Goal: Task Accomplishment & Management: Use online tool/utility

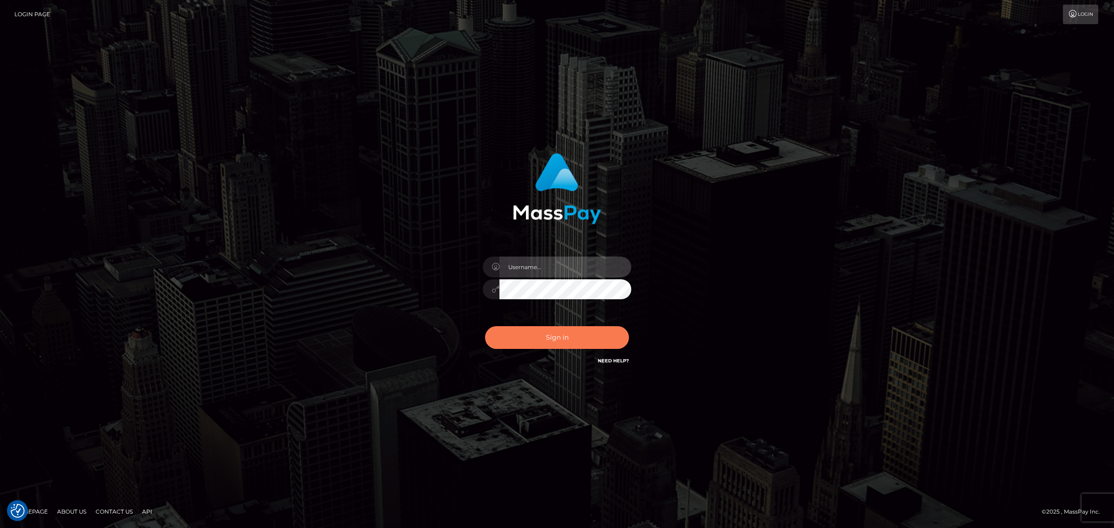
type input "[PERSON_NAME].Xcite"
click at [544, 336] on button "Sign in" at bounding box center [557, 337] width 144 height 23
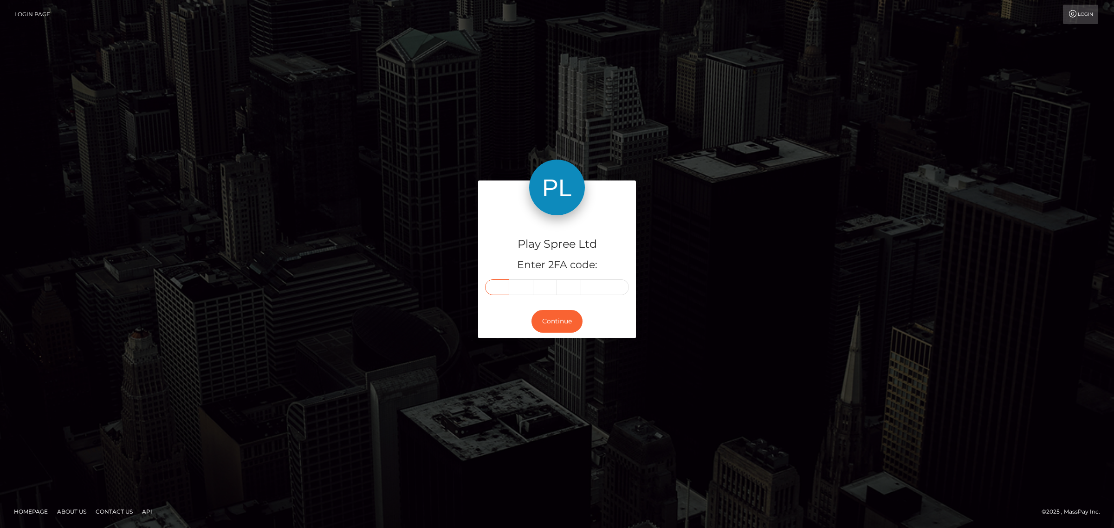
click at [500, 288] on input "text" at bounding box center [497, 287] width 24 height 16
paste input "8"
type input "8"
type input "5"
type input "7"
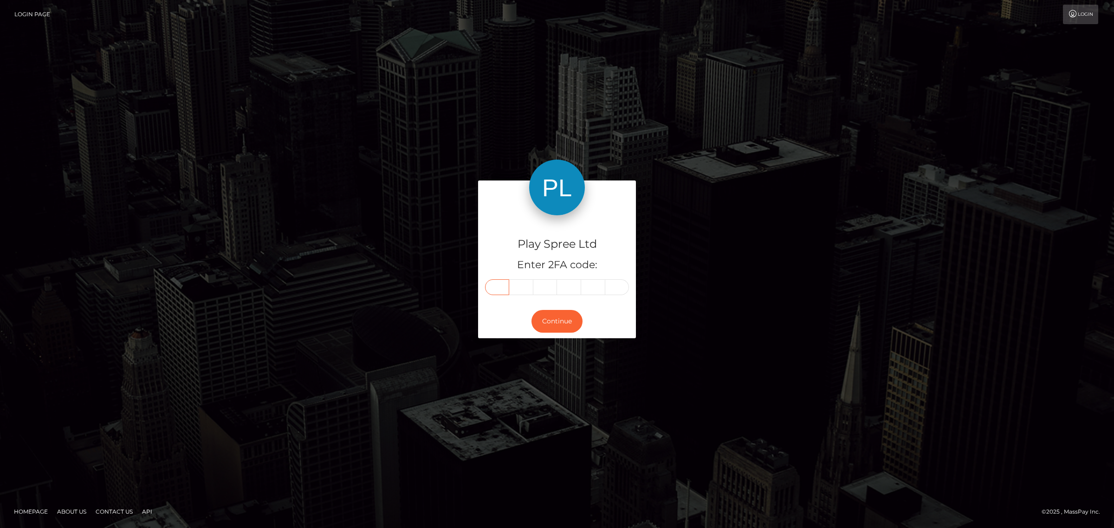
type input "7"
type input "6"
type input "8"
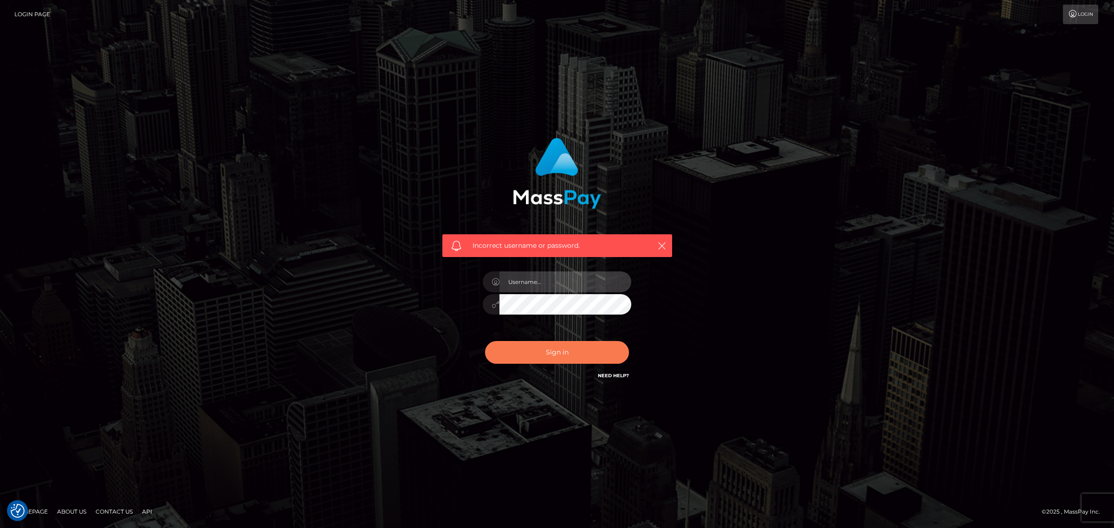
type input "Angelo.Xcite"
click at [558, 349] on button "Sign in" at bounding box center [557, 352] width 144 height 23
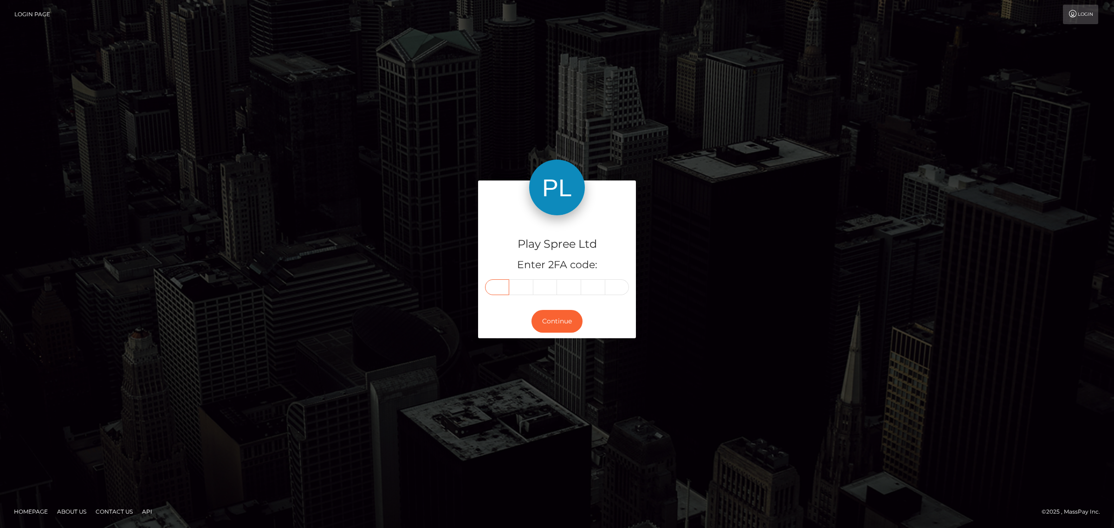
click at [497, 289] on input "text" at bounding box center [497, 287] width 24 height 16
paste input "0"
type input "0"
type input "9"
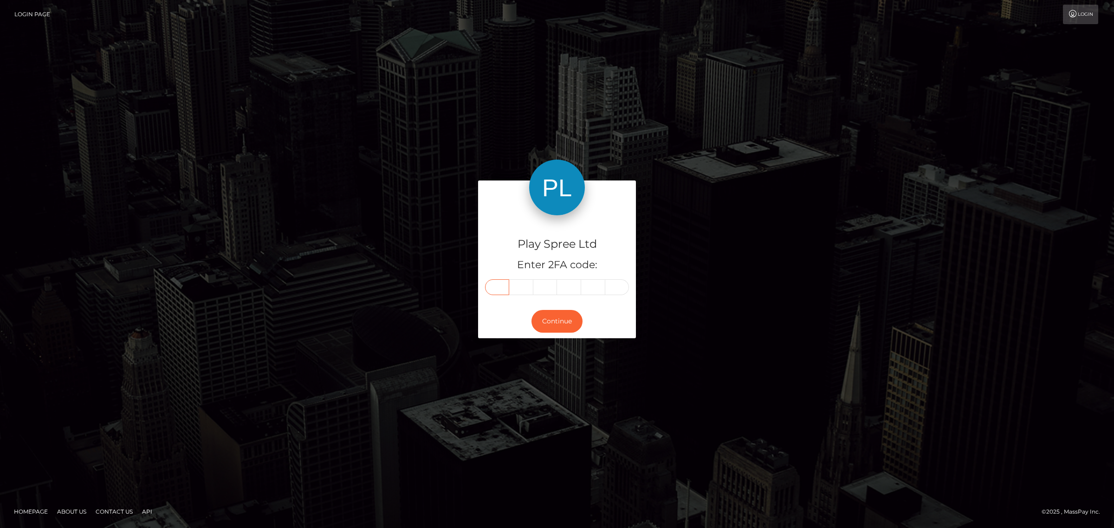
type input "7"
type input "4"
click at [559, 322] on button "Continue" at bounding box center [556, 321] width 51 height 23
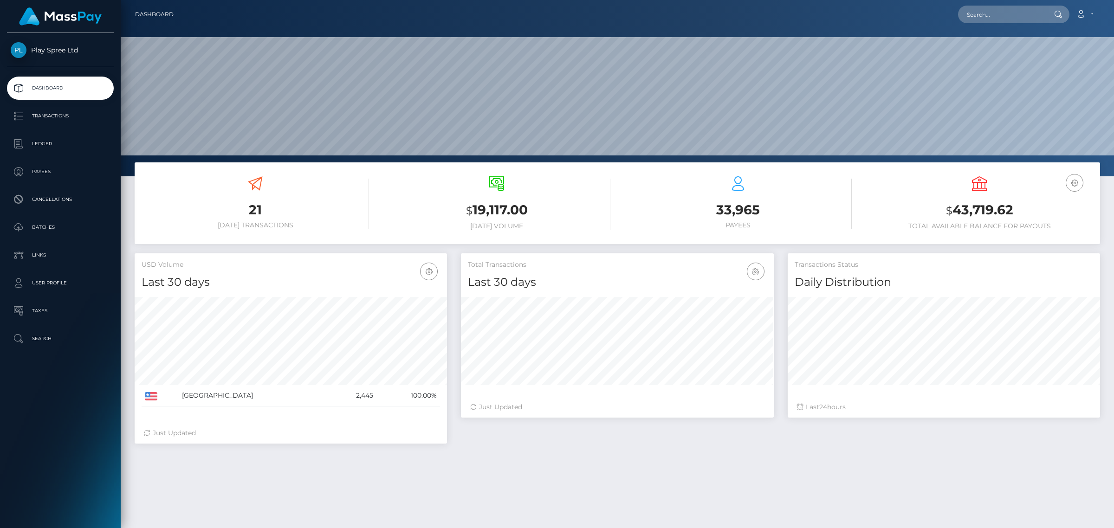
scroll to position [164, 312]
click at [57, 235] on link "Batches" at bounding box center [60, 227] width 107 height 23
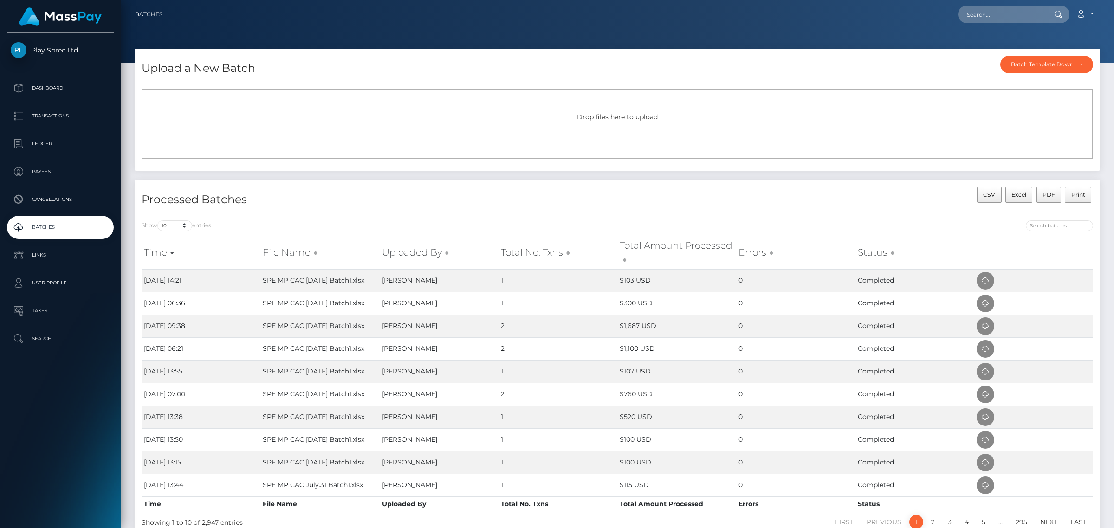
click at [591, 155] on div "Drop files here to upload" at bounding box center [617, 124] width 951 height 70
